Goal: Task Accomplishment & Management: Use online tool/utility

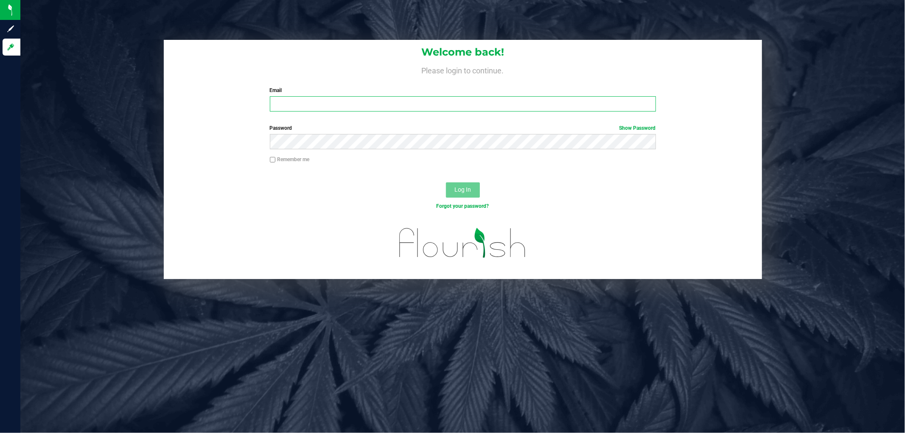
click at [279, 105] on input "Email" at bounding box center [463, 103] width 386 height 15
type input "[EMAIL_ADDRESS][DOMAIN_NAME]"
click at [446, 182] on button "Log In" at bounding box center [463, 189] width 34 height 15
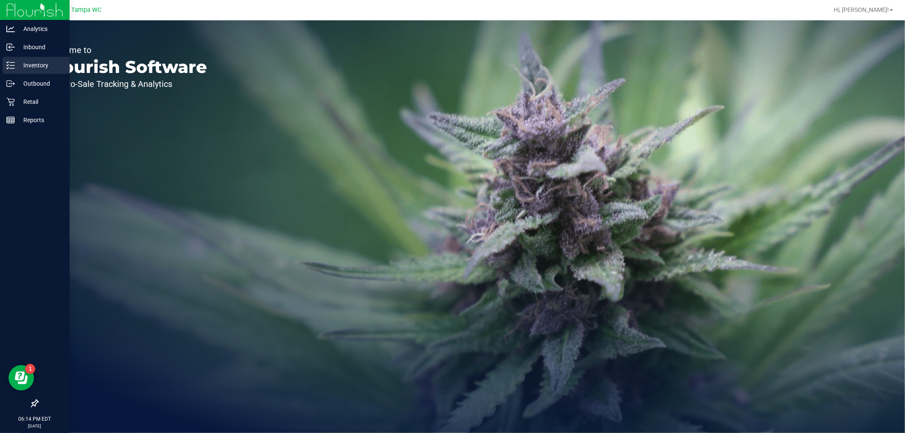
click at [13, 61] on icon at bounding box center [10, 65] width 8 height 8
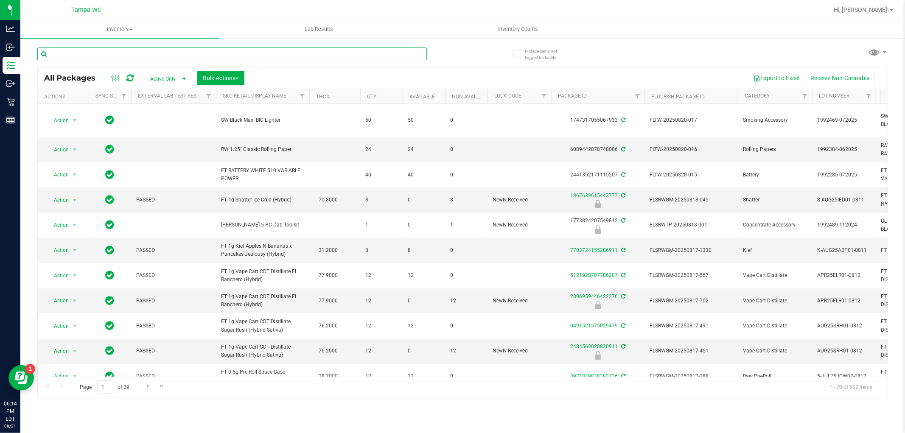
click at [143, 53] on input "text" at bounding box center [231, 54] width 389 height 13
type input "9160857912957952"
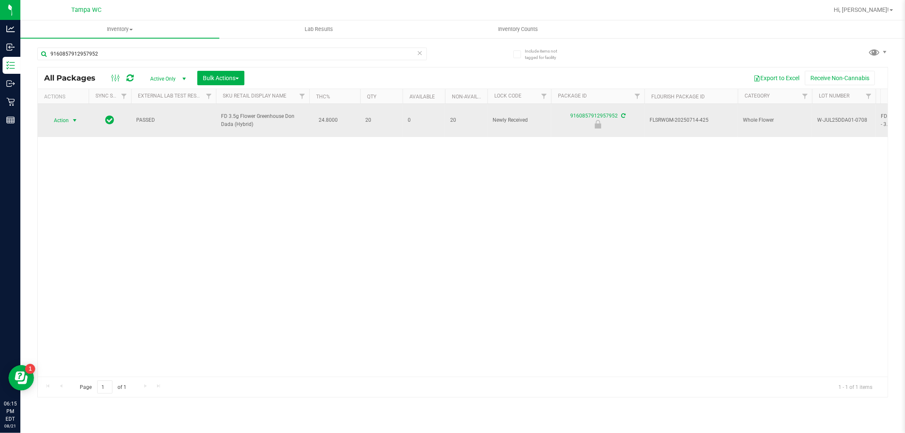
click at [75, 117] on span "select" at bounding box center [74, 120] width 7 height 7
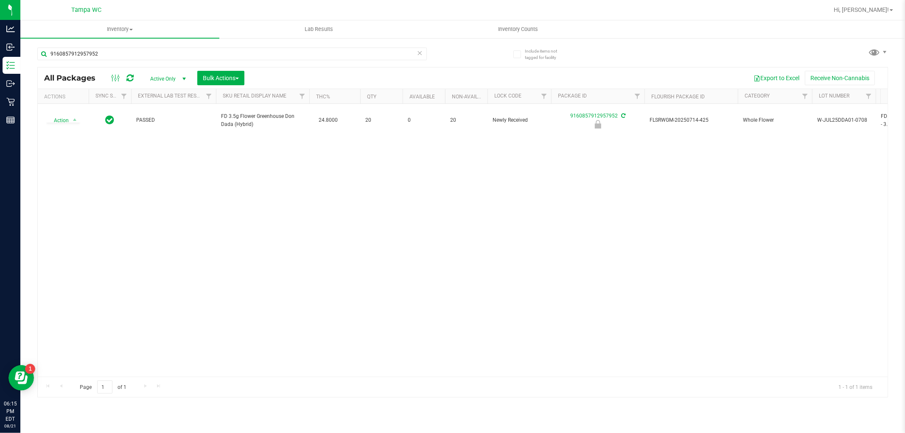
click at [265, 217] on div "Action Action Edit attributes Global inventory Locate package Package audit log…" at bounding box center [463, 240] width 850 height 273
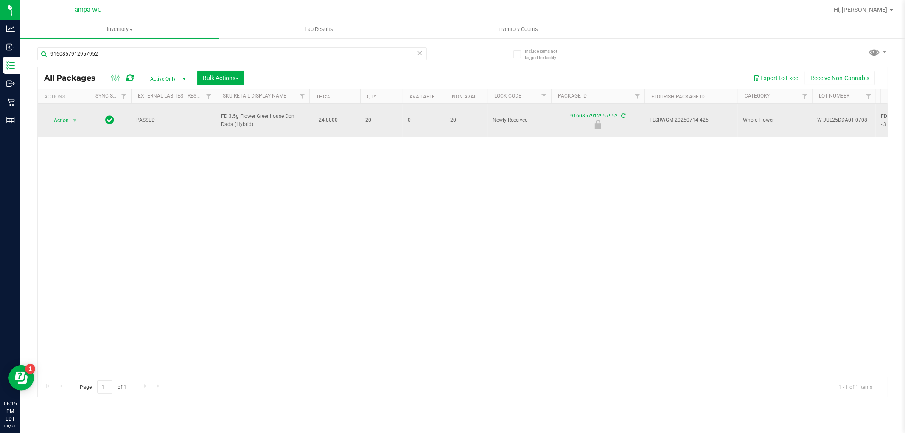
click at [68, 121] on span "Action" at bounding box center [57, 121] width 23 height 12
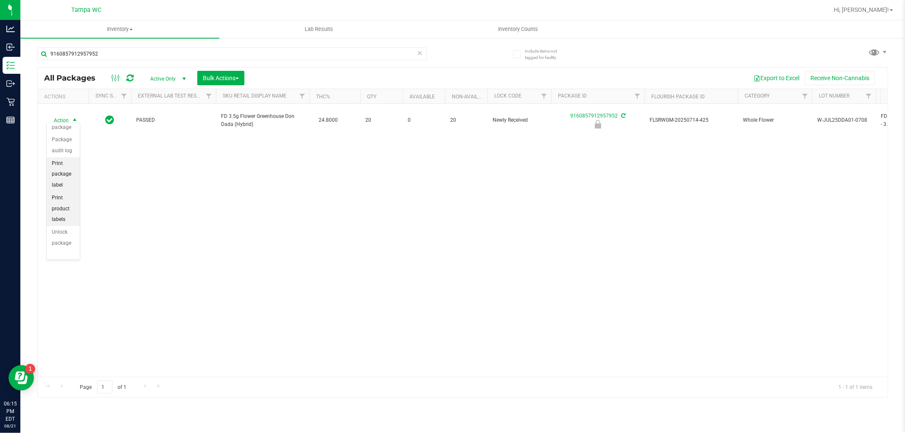
scroll to position [73, 0]
click at [66, 232] on li "Unlock package" at bounding box center [63, 237] width 33 height 23
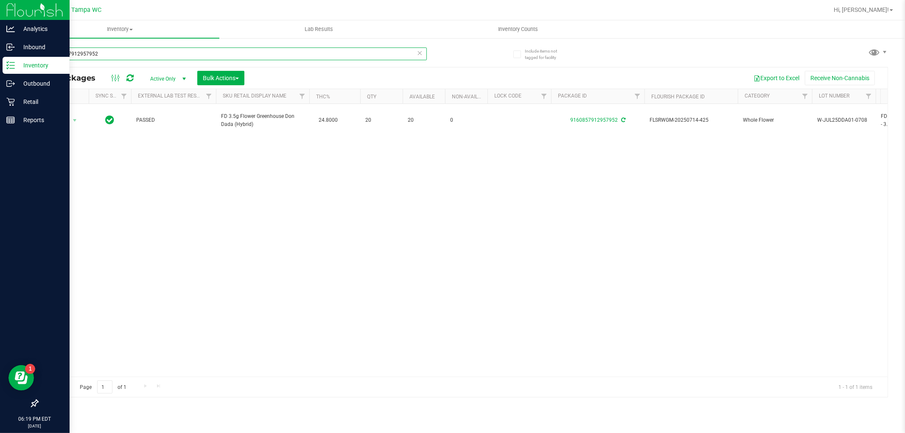
drag, startPoint x: 0, startPoint y: 62, endPoint x: 0, endPoint y: 73, distance: 11.0
click at [0, 74] on div "Analytics Inbound Inventory Outbound Retail Reports 06:19 PM EDT [DATE] 08/21 T…" at bounding box center [452, 216] width 905 height 433
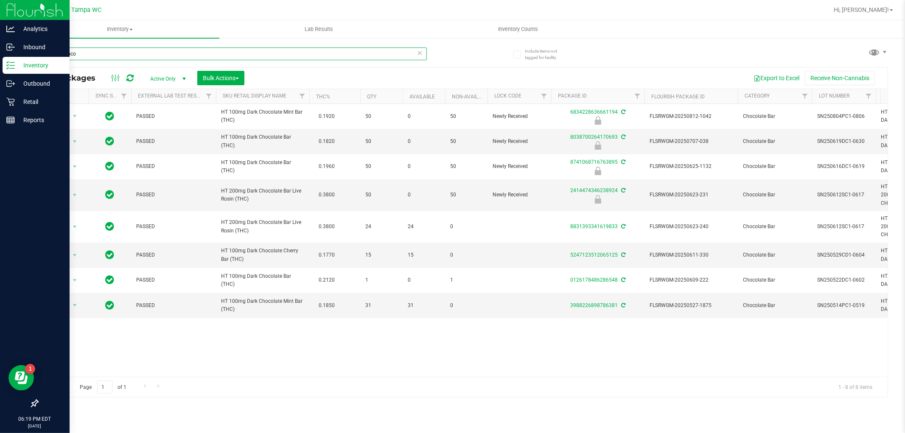
drag, startPoint x: 129, startPoint y: 52, endPoint x: 0, endPoint y: 68, distance: 130.4
click at [0, 67] on div "Analytics Inbound Inventory Outbound Retail Reports 06:19 PM EDT [DATE] 08/21 T…" at bounding box center [452, 216] width 905 height 433
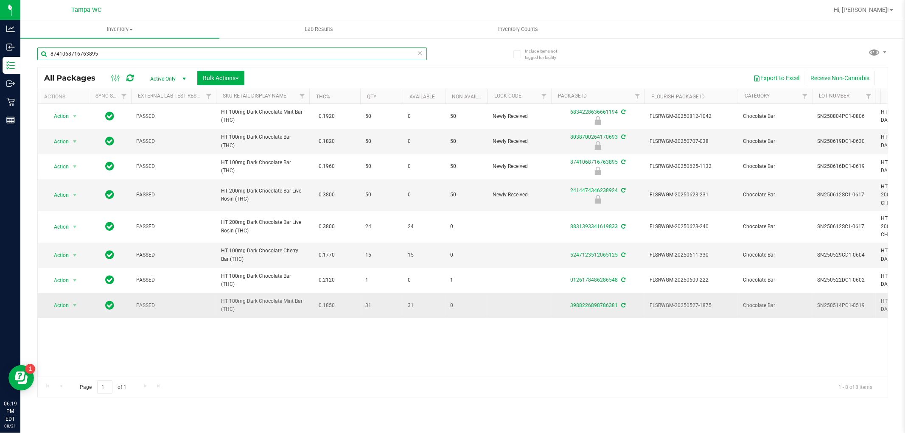
type input "8741068716763895"
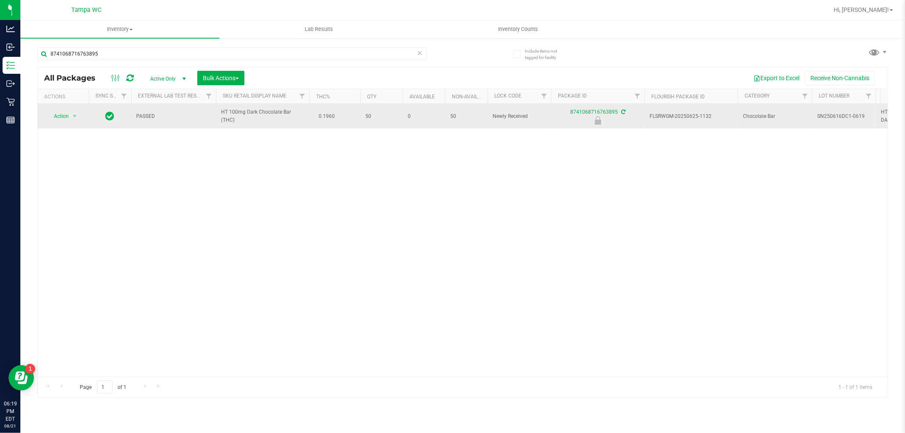
click at [69, 122] on td "Action Action Edit attributes Global inventory Locate package Package audit log…" at bounding box center [63, 116] width 51 height 25
click at [71, 117] on span "select" at bounding box center [74, 116] width 7 height 7
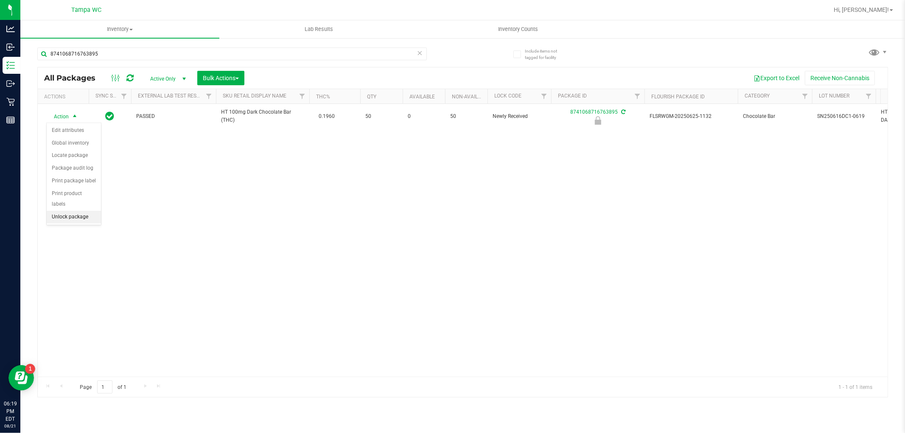
click at [71, 214] on li "Unlock package" at bounding box center [74, 217] width 54 height 13
click at [418, 49] on icon at bounding box center [420, 53] width 6 height 10
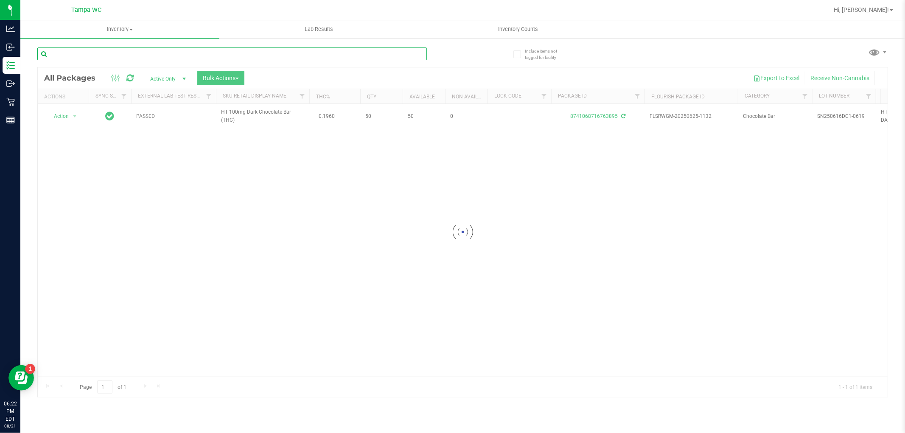
click at [375, 59] on input "text" at bounding box center [231, 54] width 389 height 13
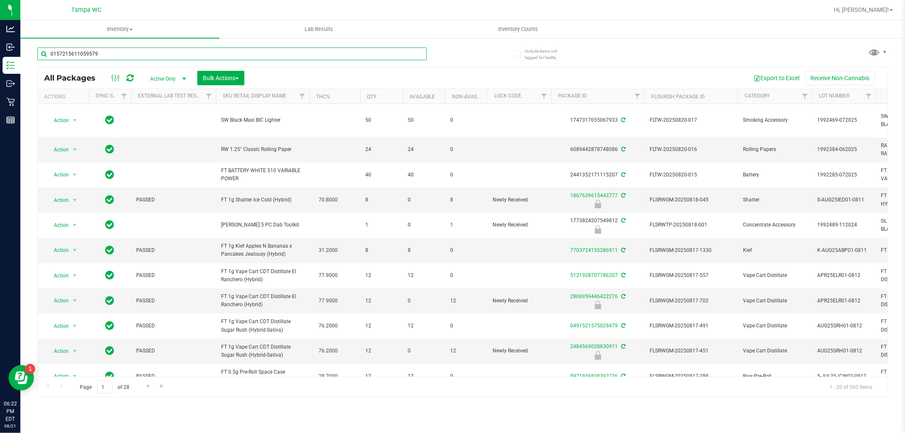
type input "0157215611059579"
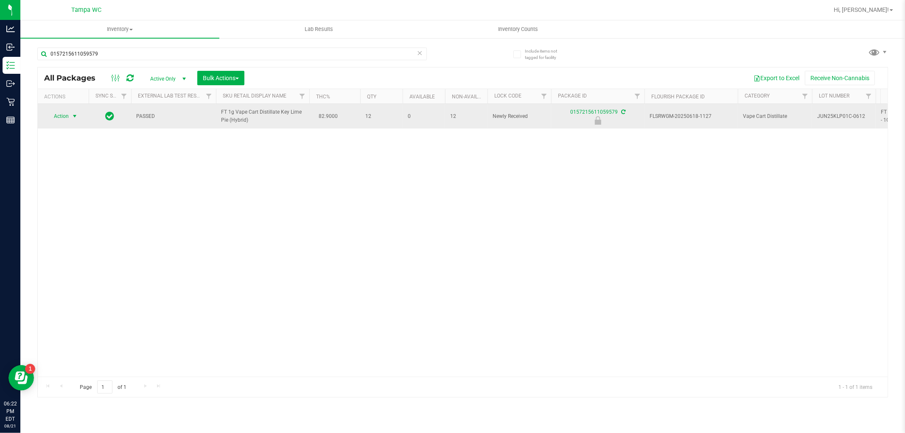
click at [68, 116] on span "Action" at bounding box center [57, 116] width 23 height 12
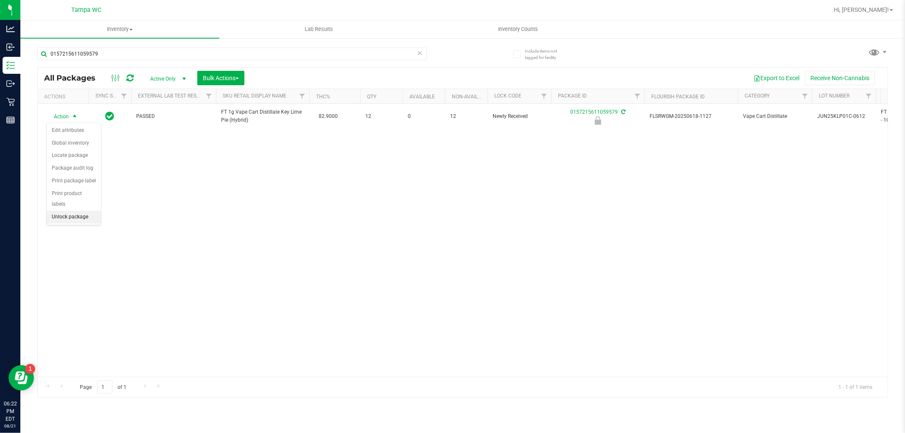
click at [93, 215] on li "Unlock package" at bounding box center [74, 217] width 54 height 13
click at [417, 54] on icon at bounding box center [420, 53] width 6 height 10
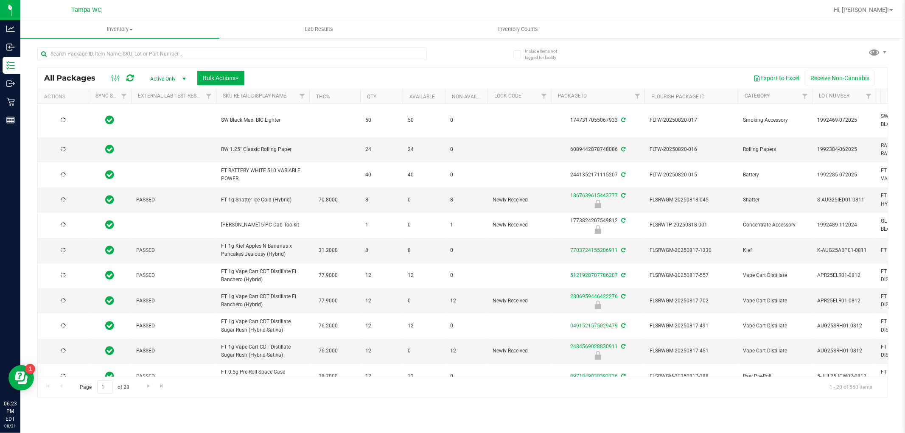
click at [341, 67] on div "All Packages Active Only Active Only Lab Samples Locked All External Internal B…" at bounding box center [463, 77] width 850 height 21
type input "[DATE]"
click at [342, 64] on div at bounding box center [231, 58] width 389 height 20
click at [344, 56] on input "text" at bounding box center [231, 54] width 389 height 13
type input "7106961714856174"
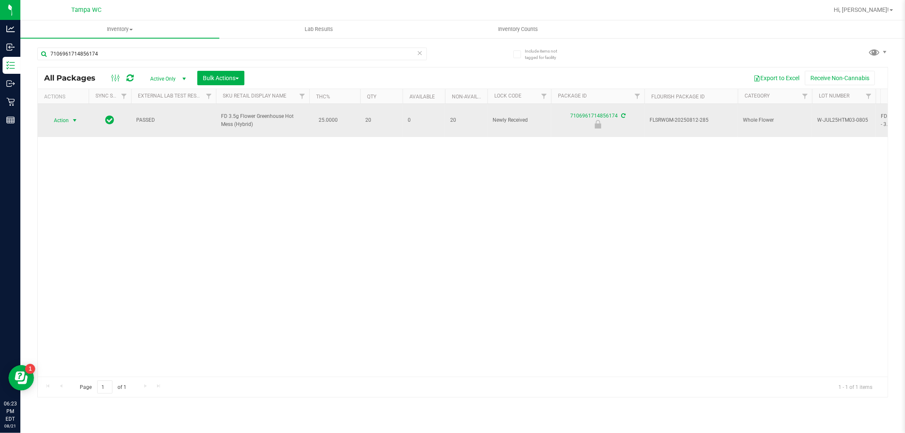
click at [66, 115] on span "Action" at bounding box center [57, 121] width 23 height 12
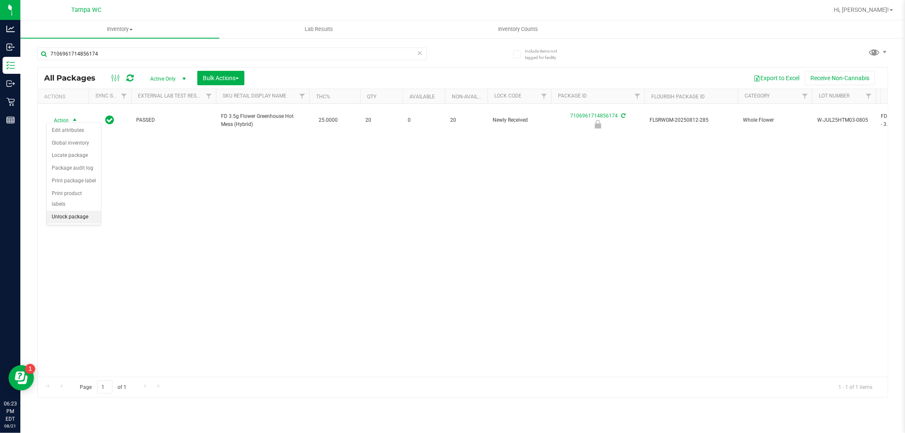
click at [71, 218] on li "Unlock package" at bounding box center [74, 217] width 54 height 13
